Goal: Task Accomplishment & Management: Manage account settings

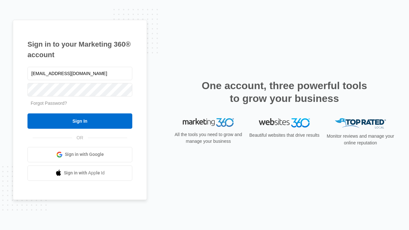
type input "dankie614@gmail.com"
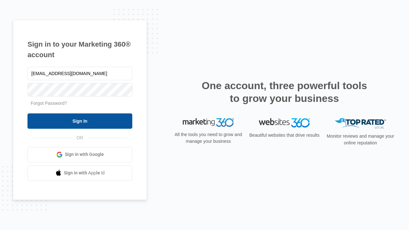
click at [80, 121] on input "Sign In" at bounding box center [79, 120] width 105 height 15
